Goal: Task Accomplishment & Management: Use online tool/utility

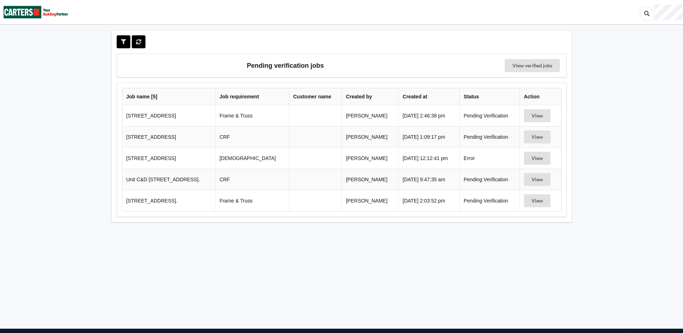
click at [215, 138] on td "[STREET_ADDRESS]" at bounding box center [168, 136] width 93 height 21
click at [537, 132] on button "View" at bounding box center [537, 136] width 27 height 13
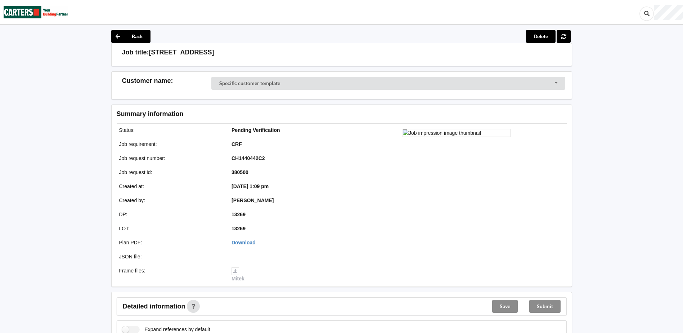
click at [122, 32] on icon at bounding box center [117, 36] width 13 height 13
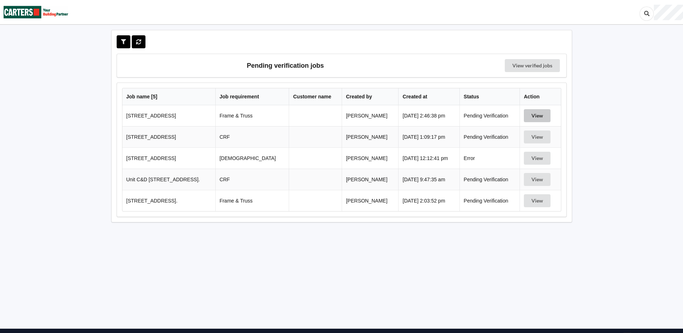
click at [531, 119] on button "View" at bounding box center [537, 115] width 27 height 13
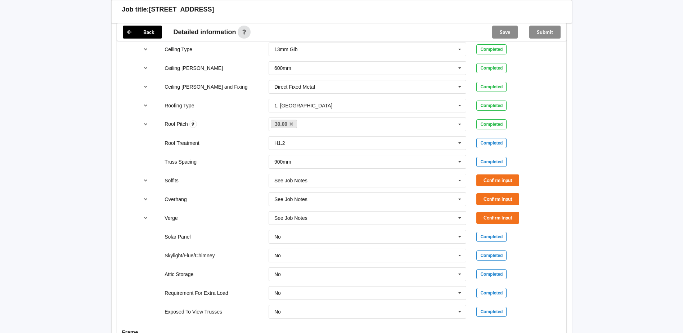
scroll to position [396, 0]
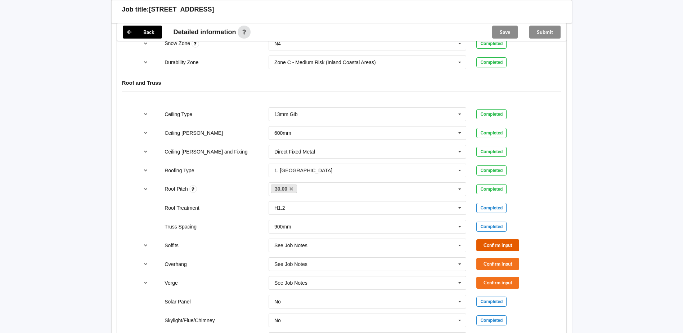
click at [498, 244] on button "Confirm input" at bounding box center [498, 245] width 43 height 12
click at [517, 269] on button "Confirm input" at bounding box center [498, 264] width 43 height 12
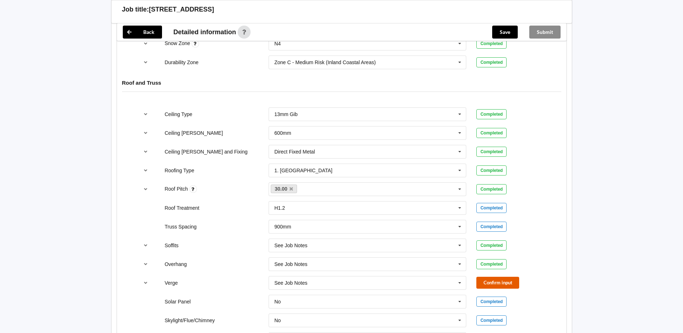
click at [505, 286] on button "Confirm input" at bounding box center [498, 283] width 43 height 12
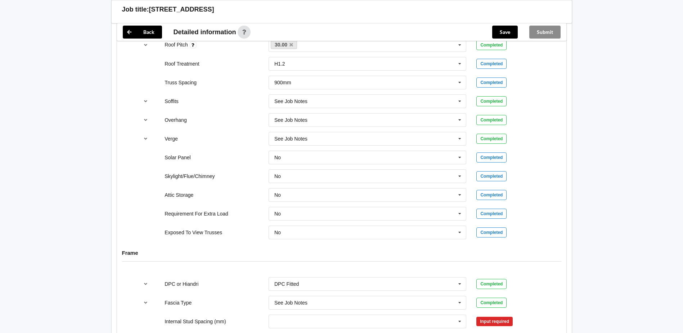
scroll to position [649, 0]
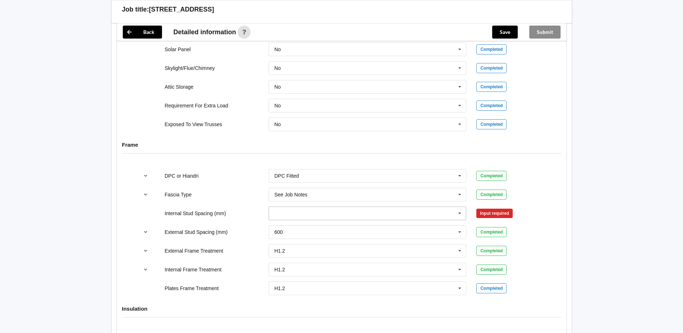
click at [403, 219] on input "text" at bounding box center [367, 213] width 197 height 13
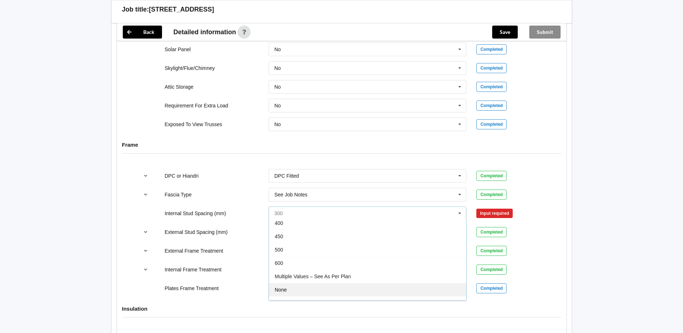
scroll to position [26, 0]
click at [333, 289] on div "See Job Notes" at bounding box center [367, 293] width 197 height 13
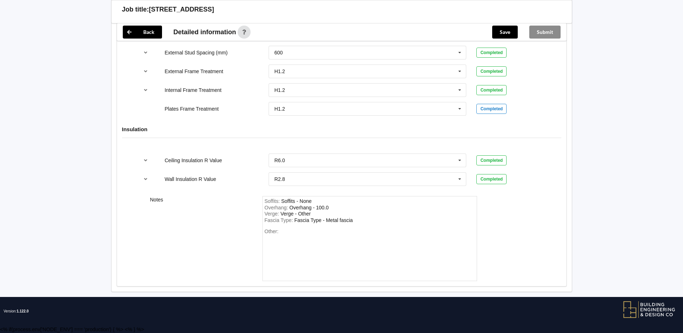
scroll to position [720, 0]
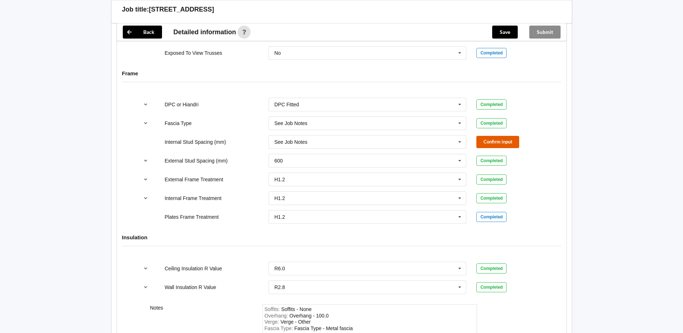
click at [501, 138] on button "Confirm input" at bounding box center [498, 142] width 43 height 12
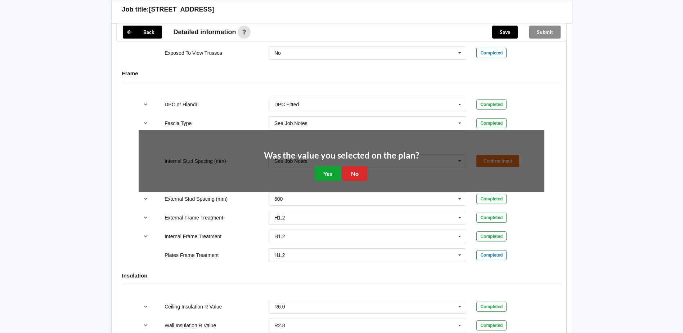
click at [327, 173] on button "Yes" at bounding box center [328, 173] width 26 height 15
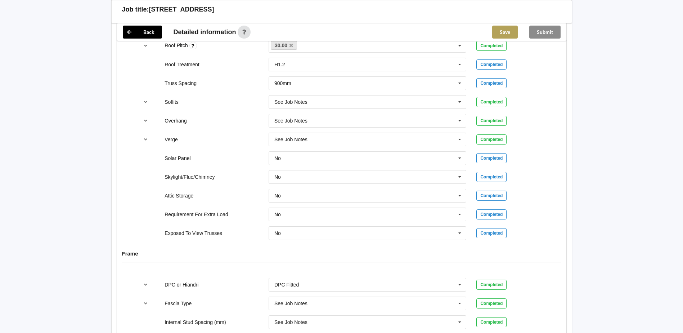
click at [506, 33] on button "Save" at bounding box center [506, 32] width 26 height 13
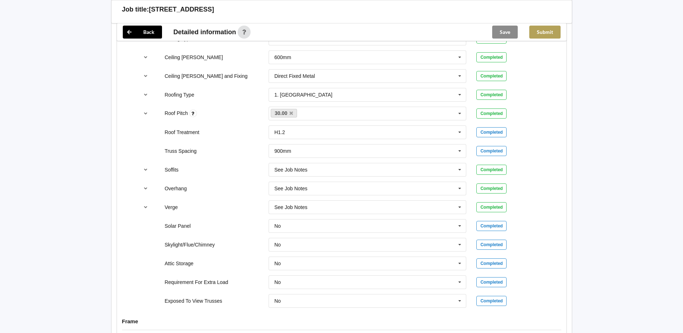
click at [540, 37] on button "Submit" at bounding box center [545, 32] width 31 height 13
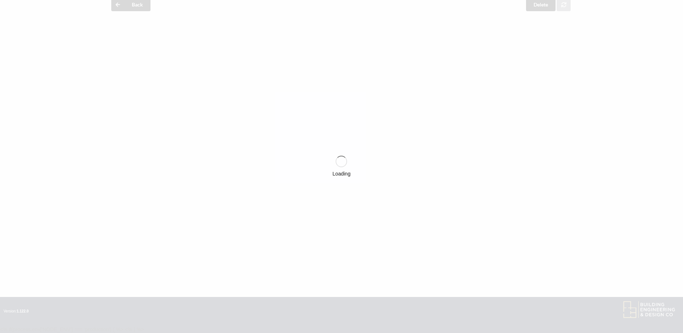
scroll to position [439, 0]
